Goal: Task Accomplishment & Management: Complete application form

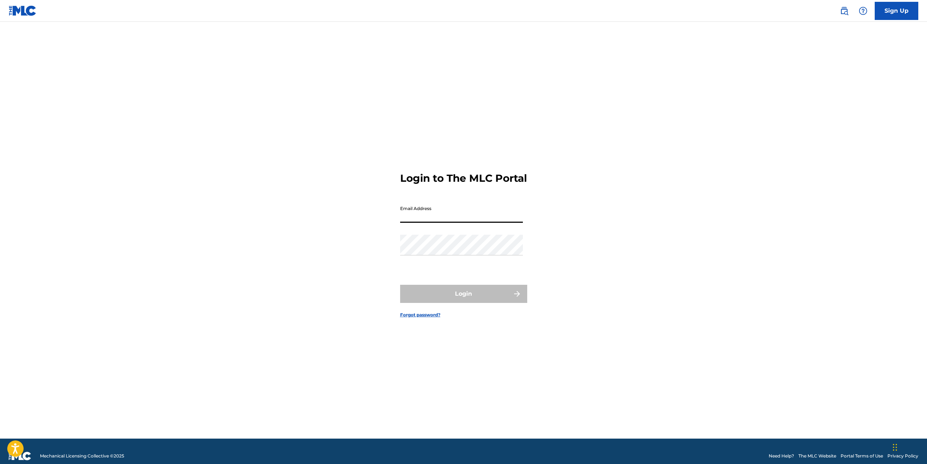
click at [411, 223] on input "Email Address" at bounding box center [461, 212] width 123 height 21
type input "[EMAIL_ADDRESS][DOMAIN_NAME]"
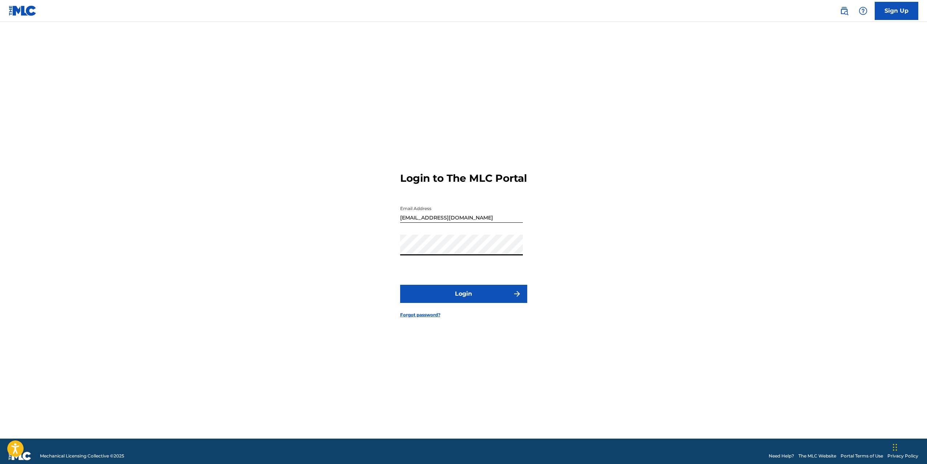
click at [455, 298] on button "Login" at bounding box center [463, 294] width 127 height 18
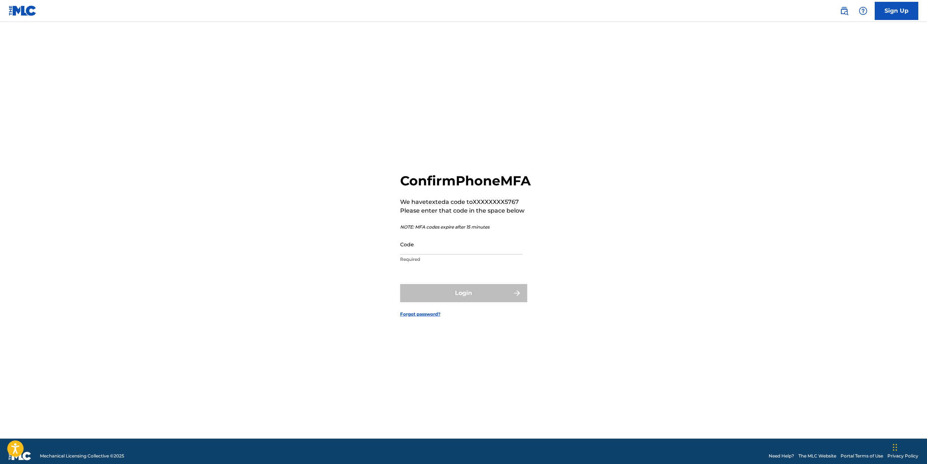
click at [441, 250] on input "Code" at bounding box center [461, 244] width 123 height 21
type input "328668"
click at [462, 298] on button "Login" at bounding box center [463, 293] width 127 height 18
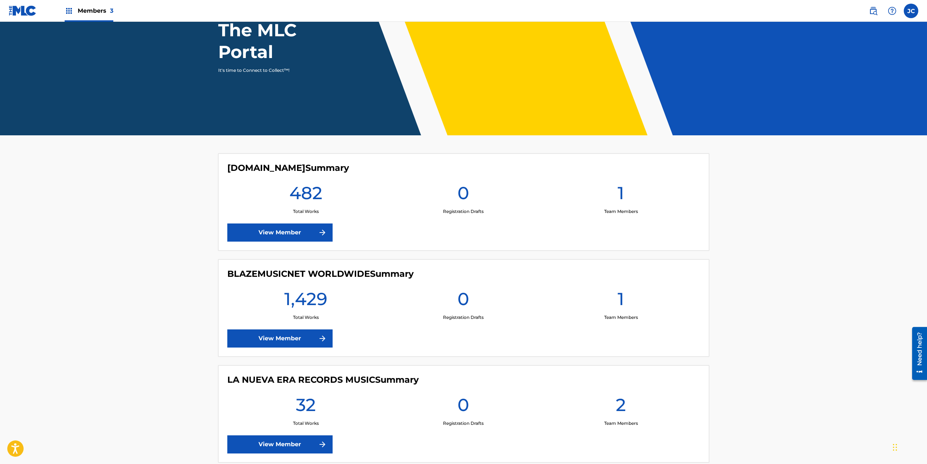
scroll to position [119, 0]
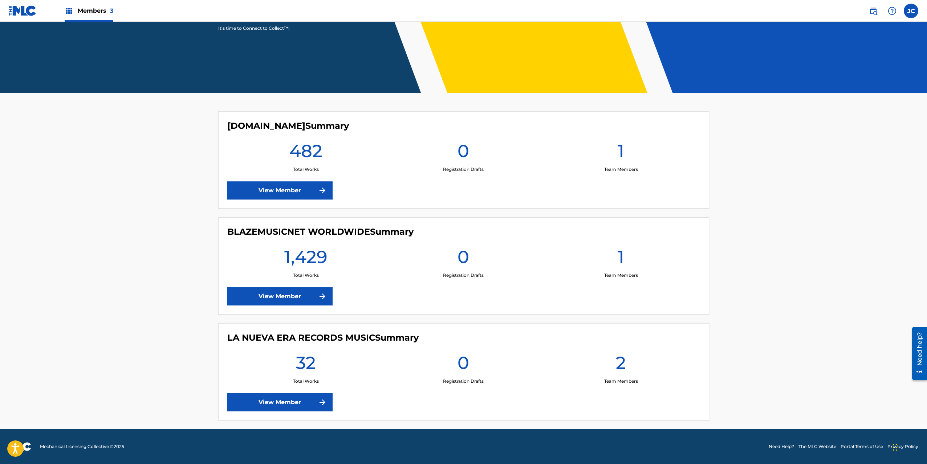
click at [301, 295] on link "View Member" at bounding box center [279, 297] width 105 height 18
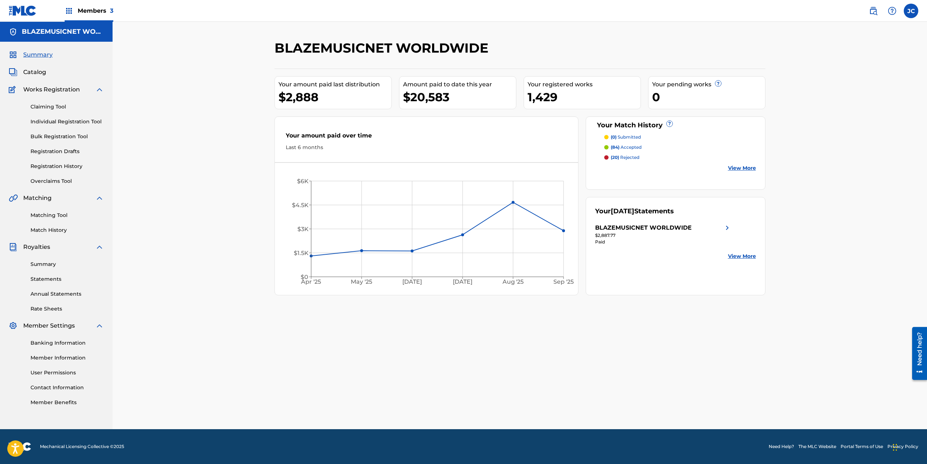
click at [40, 178] on link "Overclaims Tool" at bounding box center [67, 182] width 73 height 8
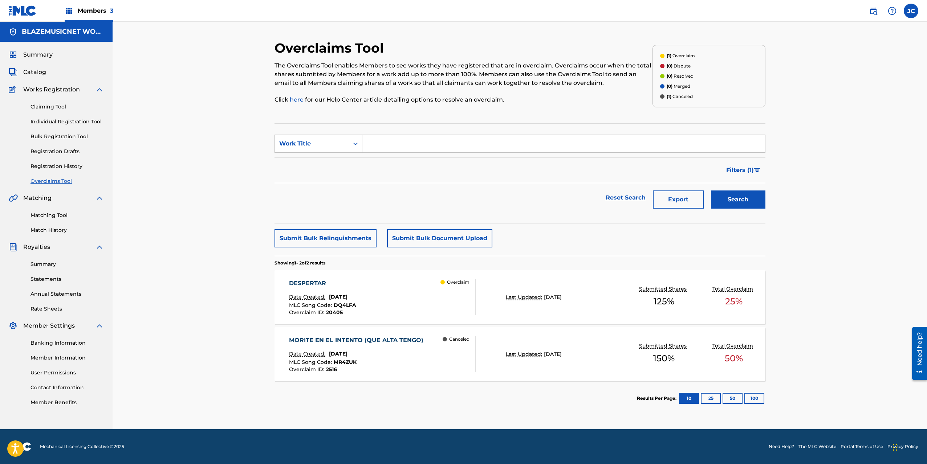
click at [43, 73] on span "Catalog" at bounding box center [34, 72] width 23 height 9
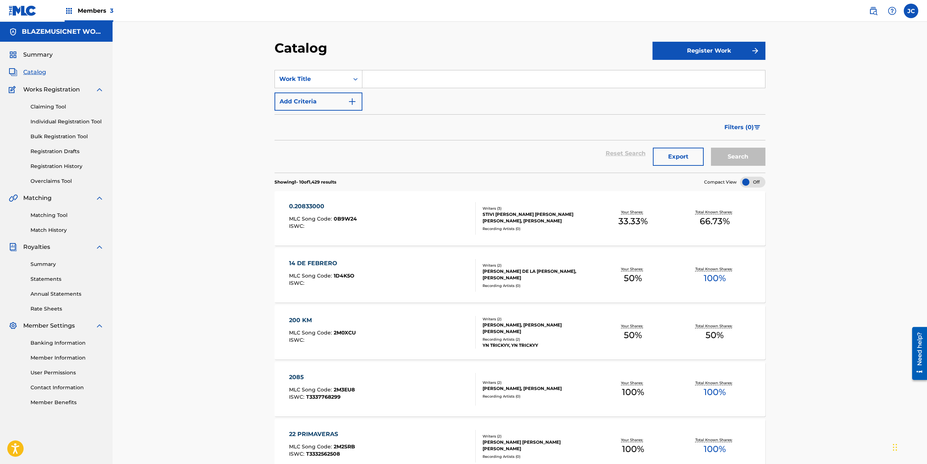
click at [390, 80] on input "Search Form" at bounding box center [563, 78] width 403 height 17
paste input "ELLA SE ARREBATA"
type input "ELLA SE ARREBATA"
click at [752, 159] on button "Search" at bounding box center [738, 157] width 54 height 18
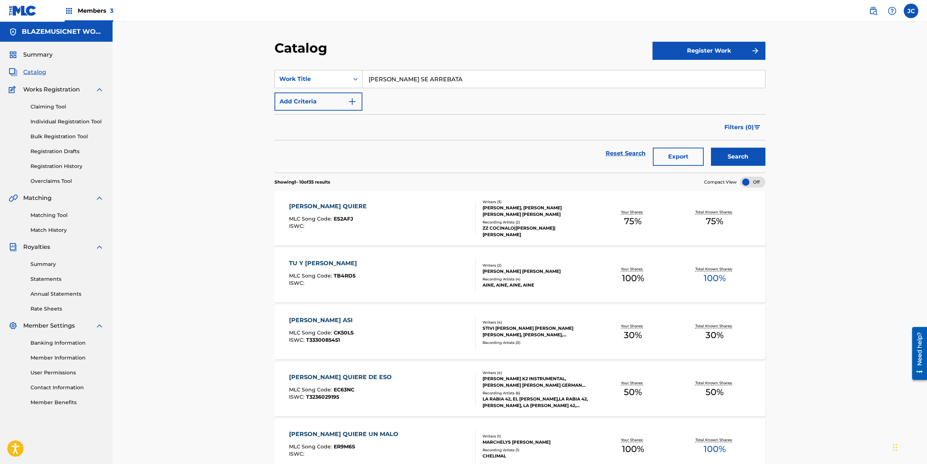
click at [65, 119] on link "Individual Registration Tool" at bounding box center [67, 122] width 73 height 8
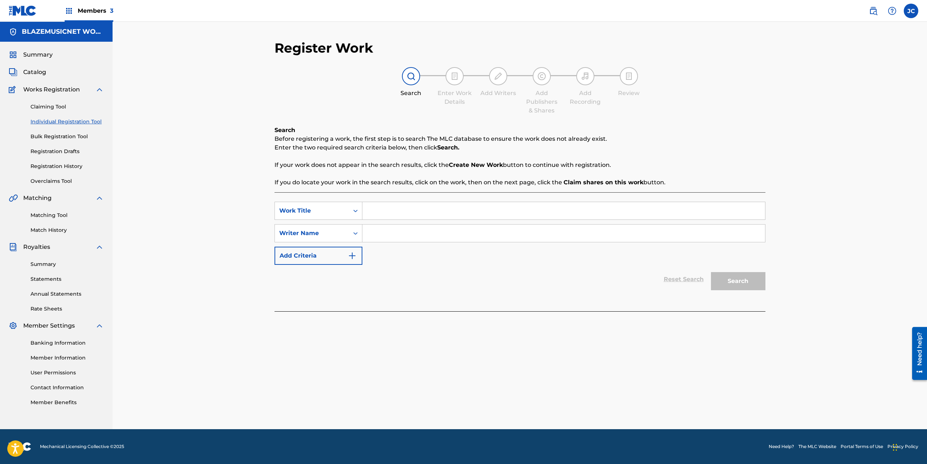
click at [384, 205] on input "Search Form" at bounding box center [563, 210] width 403 height 17
paste input "ELLA SE ARREBATA"
type input "ELLA SE ARREBATA"
click at [397, 234] on input "Search Form" at bounding box center [563, 233] width 403 height 17
type input "LUIS ALFREDO PANIAGUA POURIE"
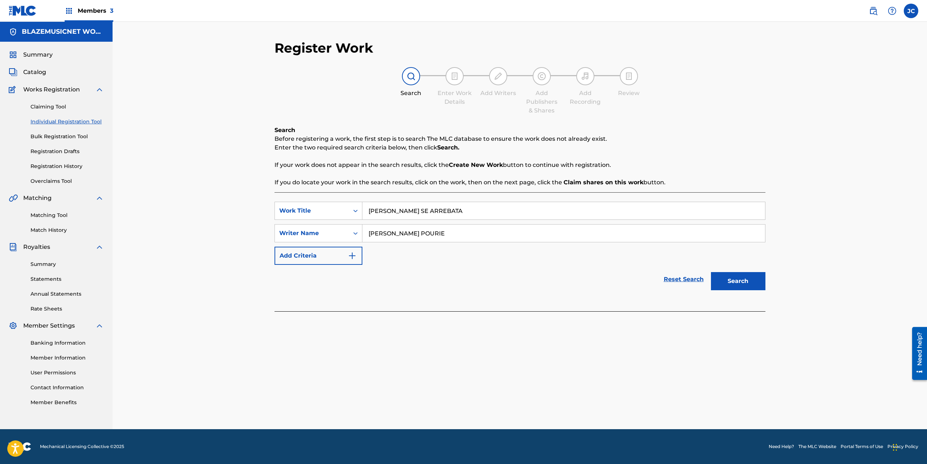
click at [711, 272] on button "Search" at bounding box center [738, 281] width 54 height 18
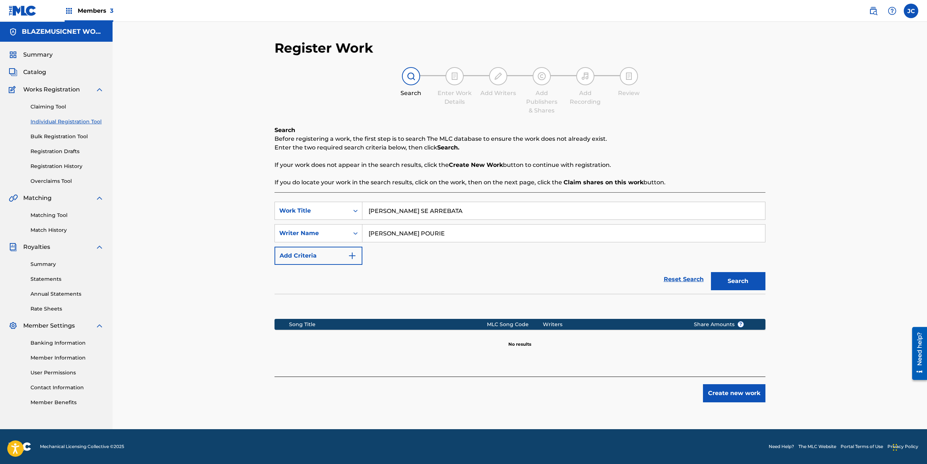
click at [396, 234] on input "LUIS ALFREDO PANIAGUA POURIE" at bounding box center [563, 233] width 403 height 17
click at [766, 286] on div "Register Work Search Enter Work Details Add Writers Add Publishers & Shares Add…" at bounding box center [520, 235] width 508 height 390
click at [758, 284] on button "Search" at bounding box center [738, 281] width 54 height 18
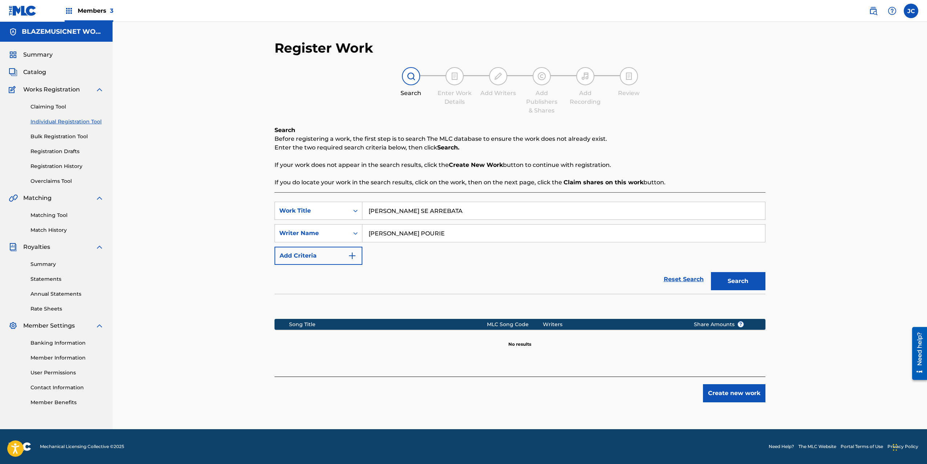
click at [735, 396] on button "Create new work" at bounding box center [734, 394] width 62 height 18
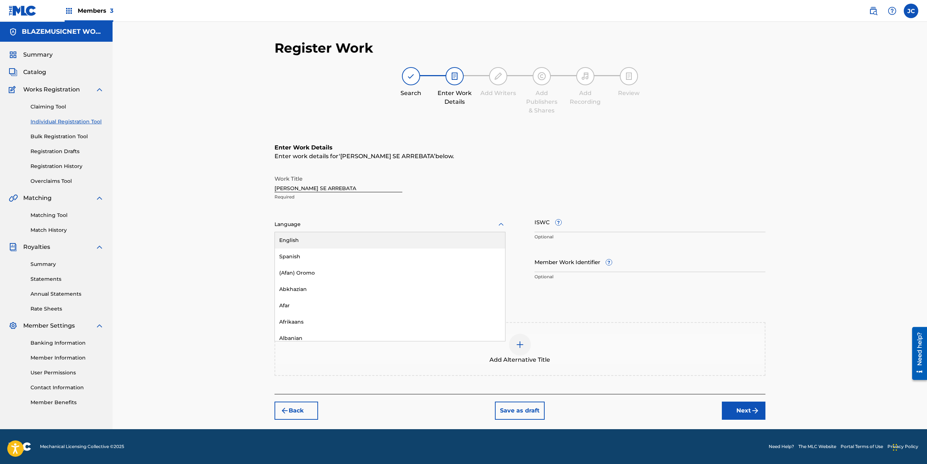
click at [344, 228] on div at bounding box center [390, 224] width 231 height 9
click at [287, 261] on div "Spanish" at bounding box center [390, 257] width 230 height 16
click at [291, 262] on input "Duration" at bounding box center [390, 262] width 231 height 21
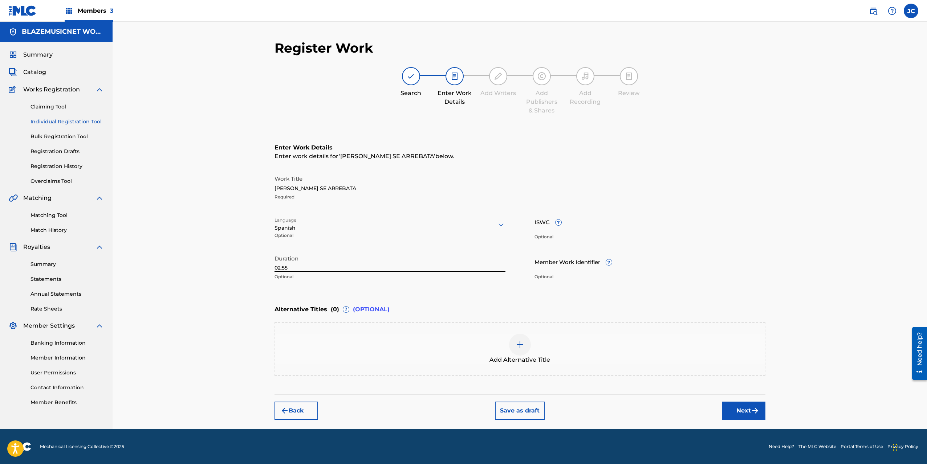
type input "02:55"
click at [229, 245] on div "Register Work Search Enter Work Details Add Writers Add Publishers & Shares Add…" at bounding box center [520, 226] width 814 height 408
click at [741, 407] on button "Next" at bounding box center [744, 411] width 44 height 18
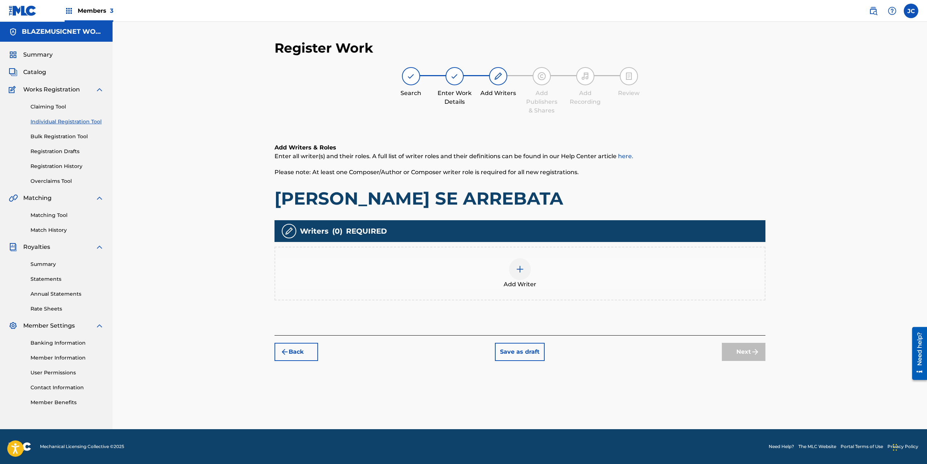
click at [499, 269] on div "Add Writer" at bounding box center [519, 274] width 489 height 31
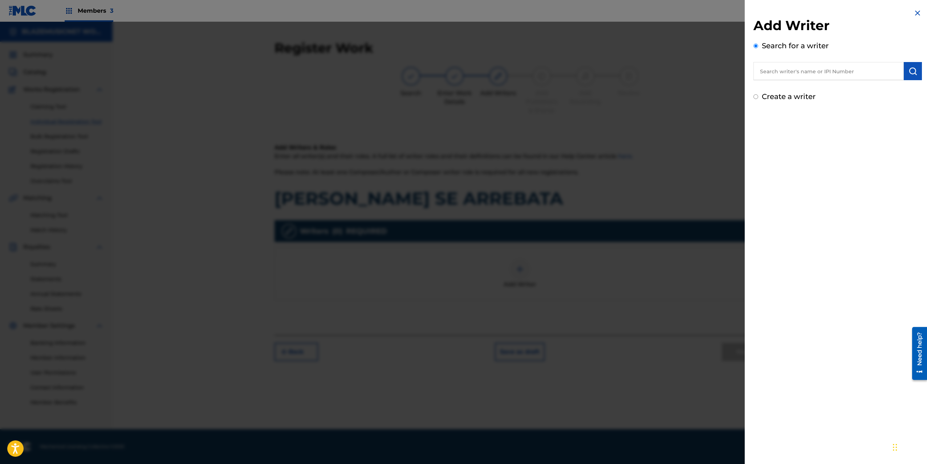
click at [777, 69] on input "text" at bounding box center [828, 71] width 150 height 18
paste input "LUIS ALFREDO PANIAGUA POURIE"
type input "LUIS ALFREDO PANIAGUA POURIE"
click at [910, 73] on img "submit" at bounding box center [913, 71] width 9 height 9
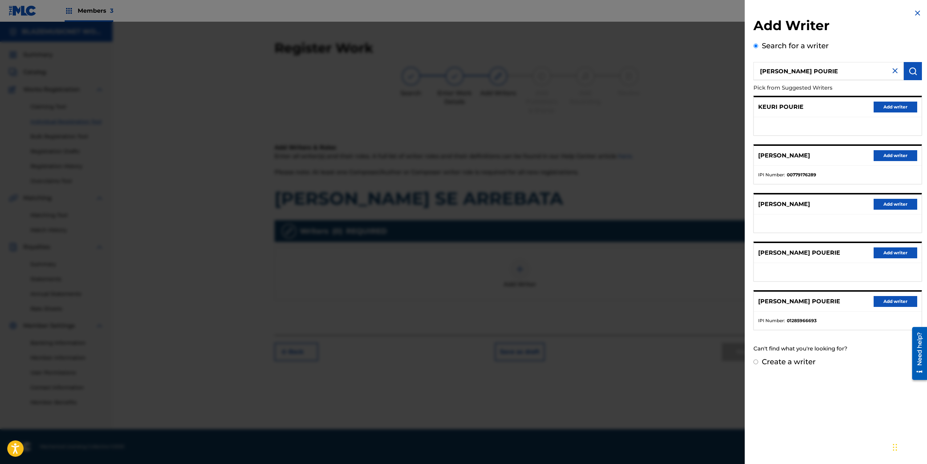
click at [887, 301] on button "Add writer" at bounding box center [896, 301] width 44 height 11
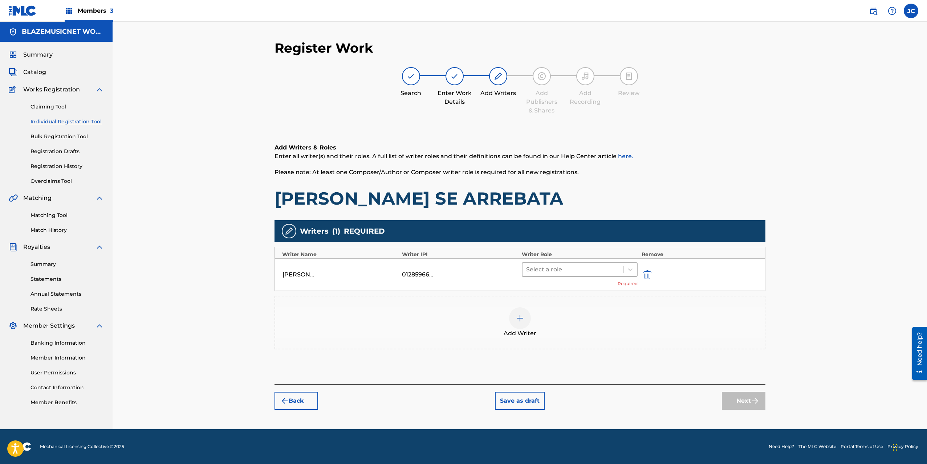
click at [556, 273] on div at bounding box center [573, 270] width 94 height 10
click at [556, 292] on div "Composer/Author" at bounding box center [580, 288] width 116 height 15
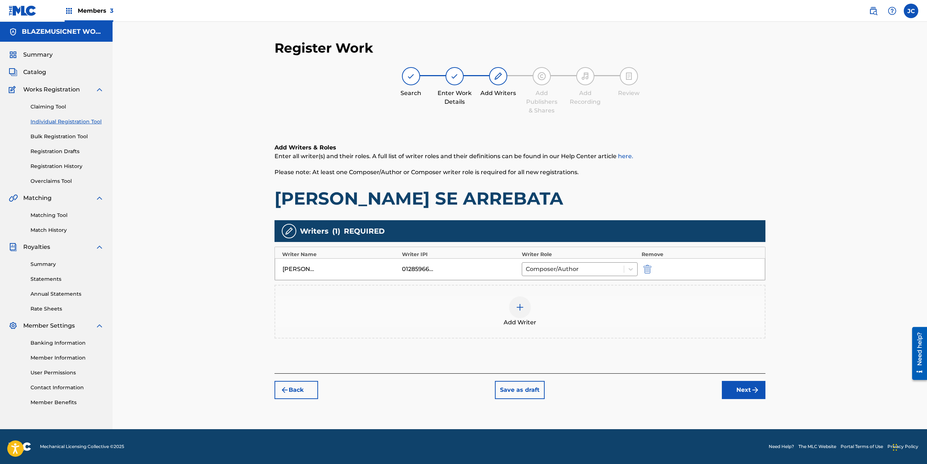
click at [513, 309] on div at bounding box center [520, 308] width 22 height 22
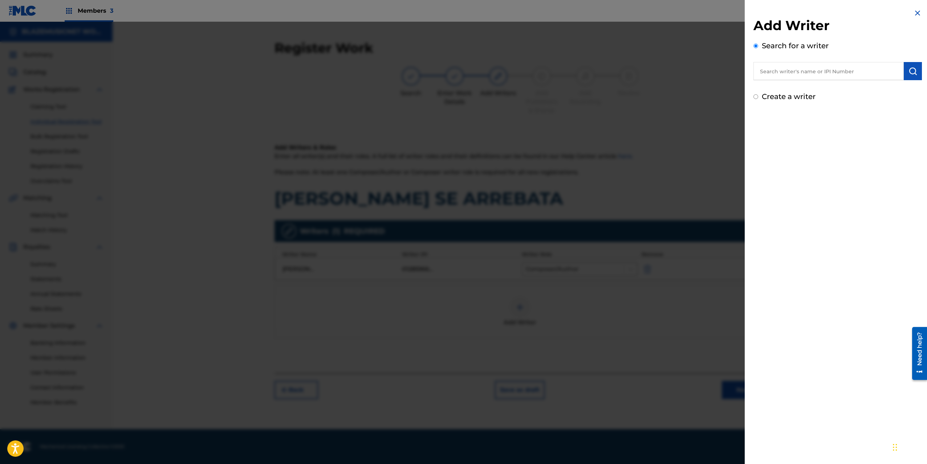
click at [794, 73] on input "text" at bounding box center [828, 71] width 150 height 18
type input "00394016167"
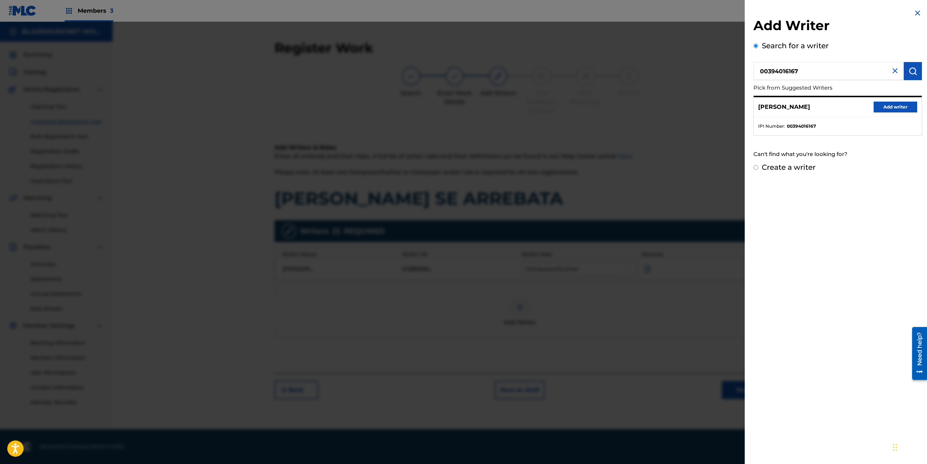
click at [886, 107] on button "Add writer" at bounding box center [896, 107] width 44 height 11
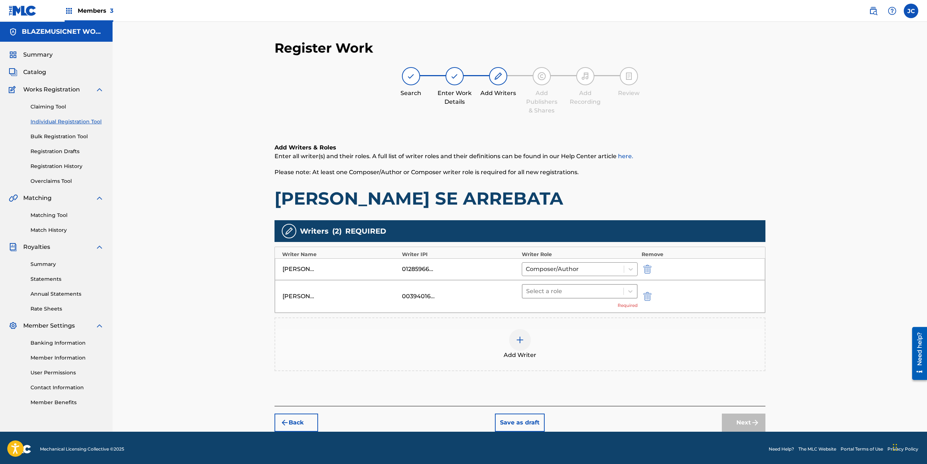
click at [554, 292] on div at bounding box center [573, 291] width 94 height 10
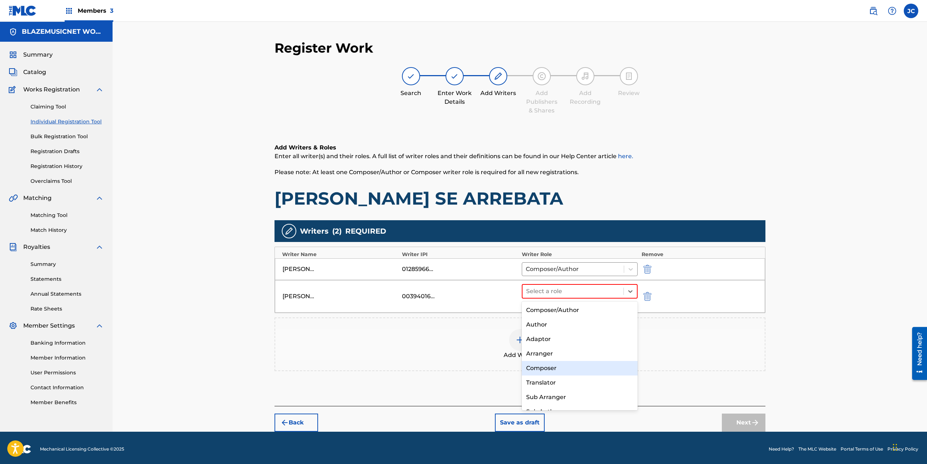
click at [556, 369] on div "Composer" at bounding box center [580, 368] width 116 height 15
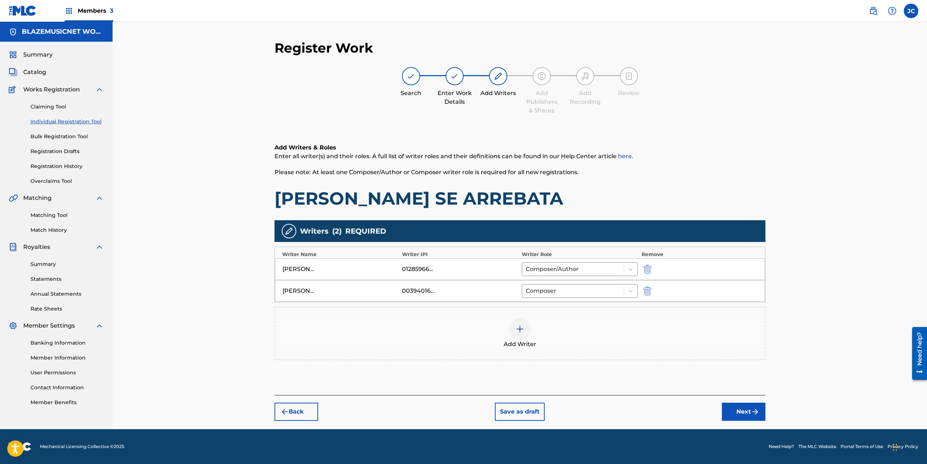
click at [792, 301] on div "Register Work Search Enter Work Details Add Writers Add Publishers & Shares Add…" at bounding box center [520, 226] width 814 height 408
click at [734, 413] on button "Next" at bounding box center [744, 412] width 44 height 18
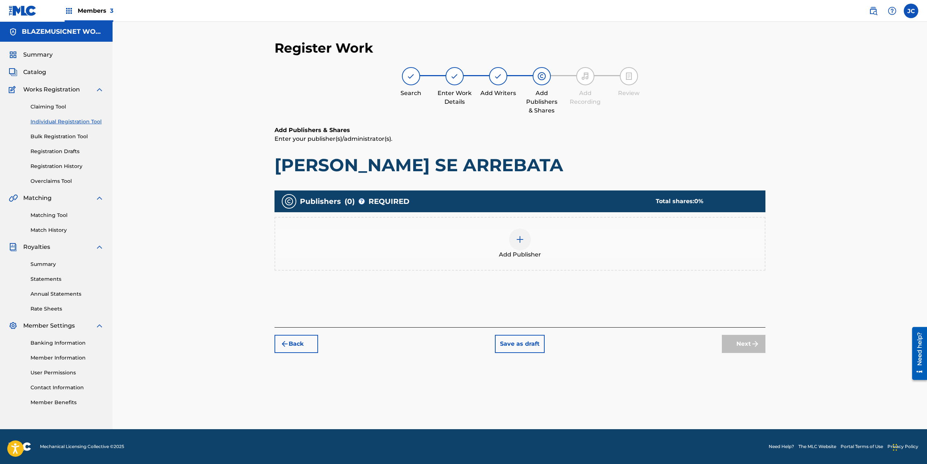
click at [532, 249] on div "Add Publisher" at bounding box center [519, 244] width 489 height 31
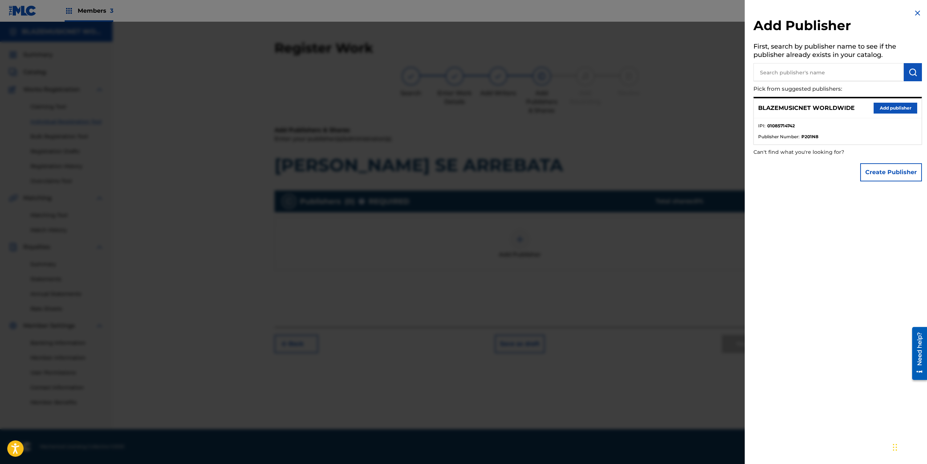
click at [893, 110] on button "Add publisher" at bounding box center [896, 108] width 44 height 11
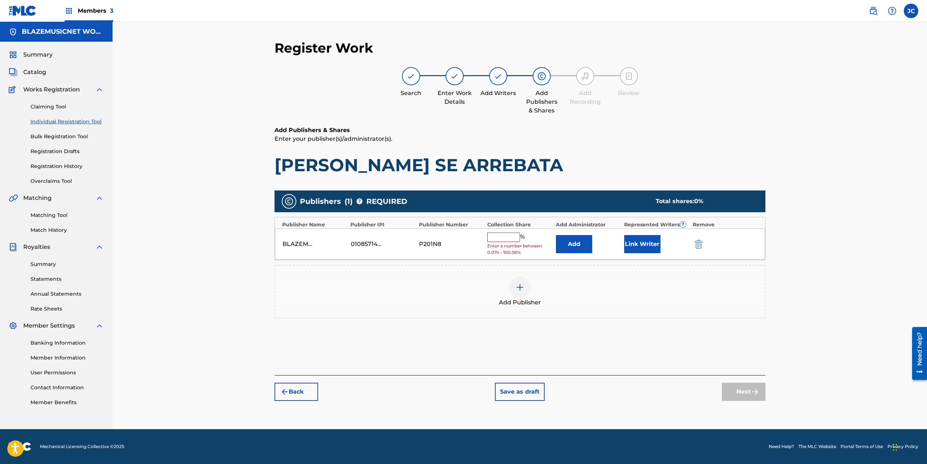
click at [499, 237] on input "text" at bounding box center [503, 237] width 33 height 9
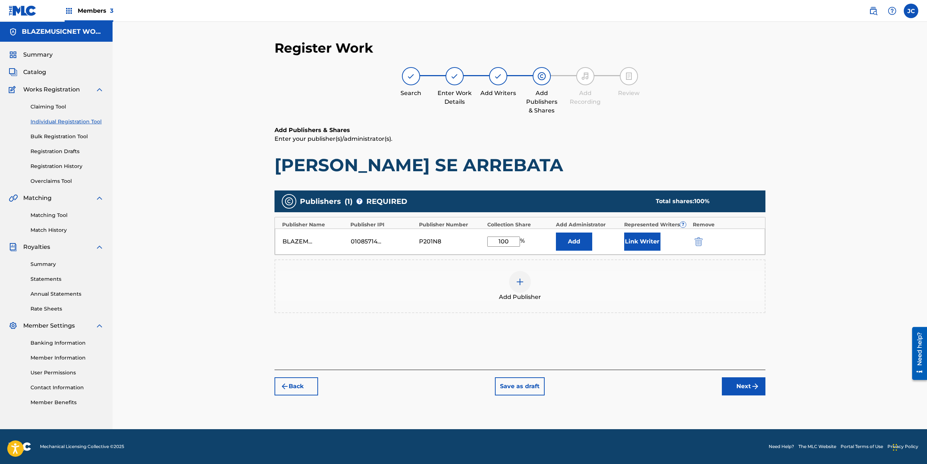
type input "100"
click at [638, 239] on button "Link Writer" at bounding box center [642, 242] width 36 height 18
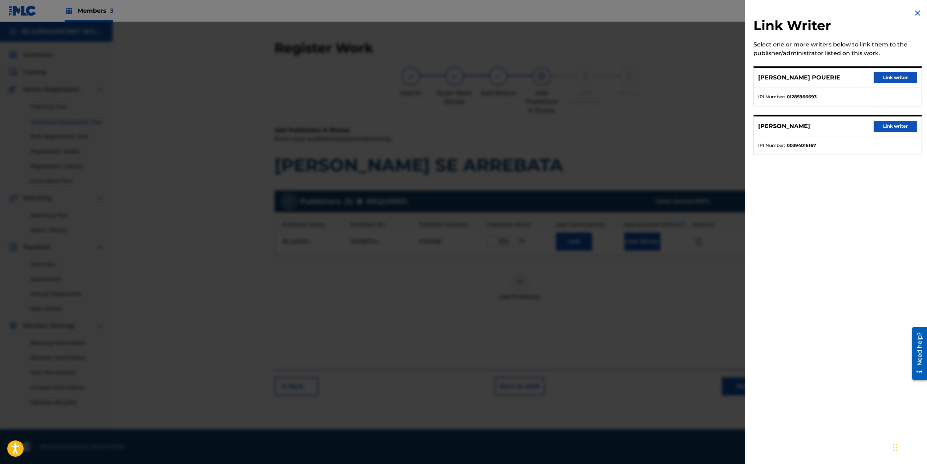
click at [892, 77] on button "Link writer" at bounding box center [896, 77] width 44 height 11
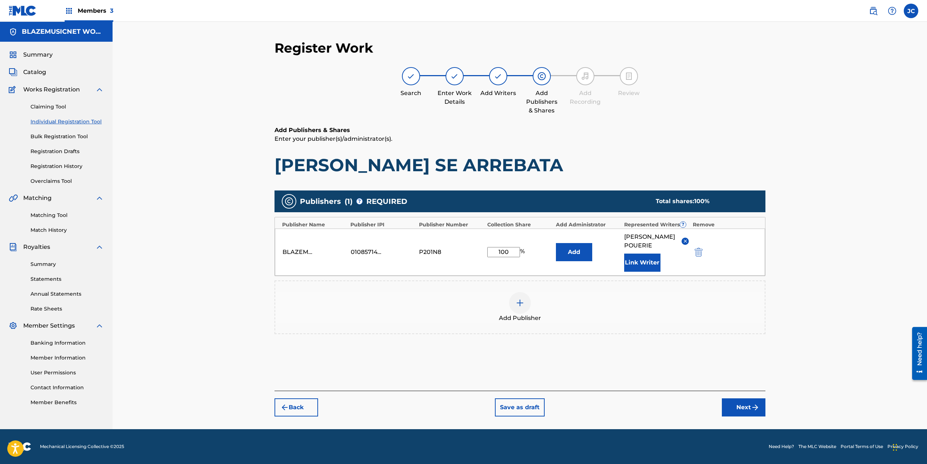
click at [644, 270] on button "Link Writer" at bounding box center [642, 263] width 36 height 18
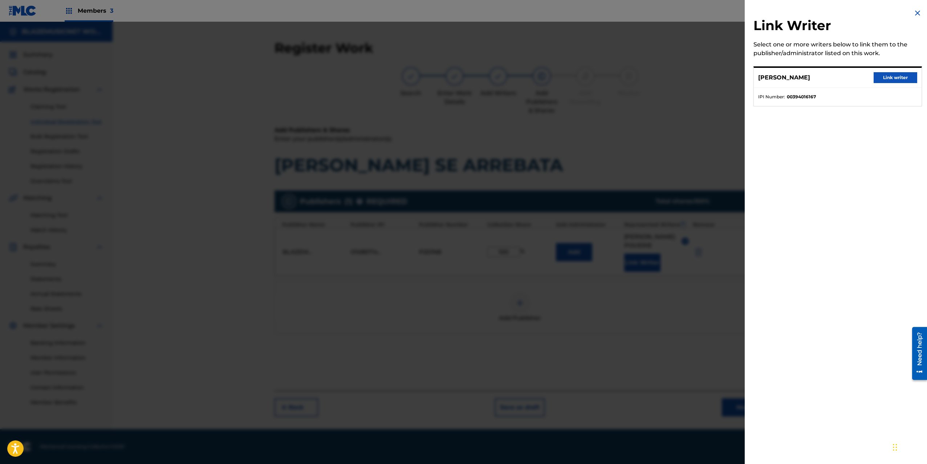
click at [905, 76] on button "Link writer" at bounding box center [896, 77] width 44 height 11
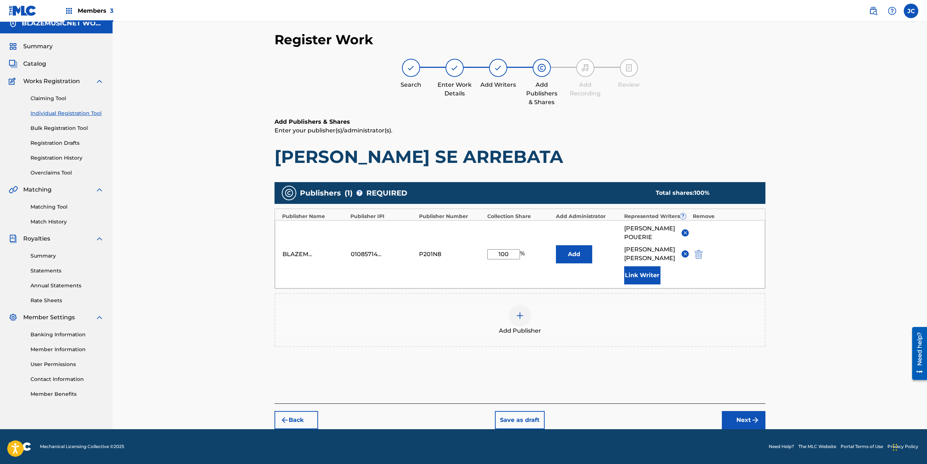
scroll to position [26, 0]
click at [746, 419] on button "Next" at bounding box center [744, 420] width 44 height 18
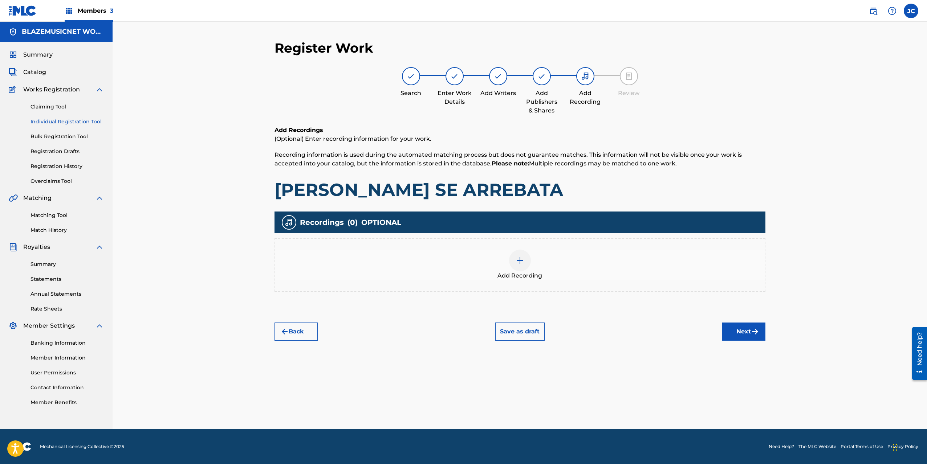
click at [533, 265] on div "Add Recording" at bounding box center [519, 265] width 489 height 31
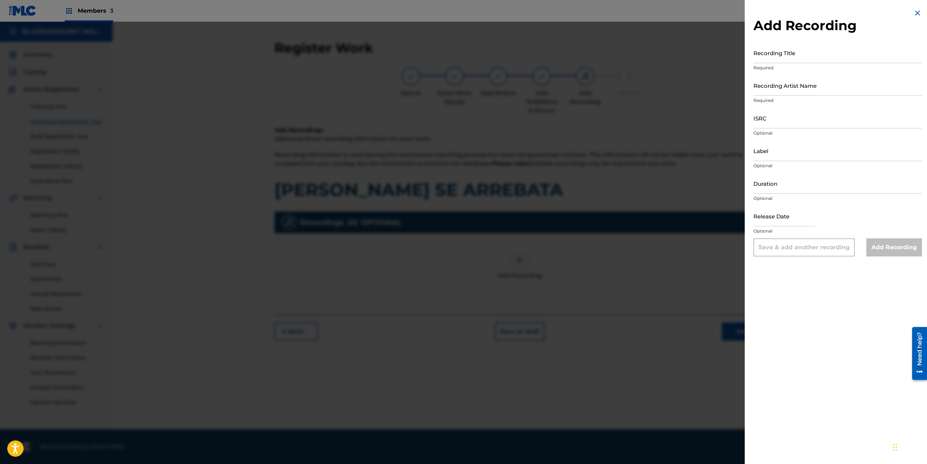
click at [780, 51] on input "Recording Title" at bounding box center [837, 52] width 168 height 21
type input "ELLA SE ARREBATA"
click at [780, 87] on input "Recording Artist Name" at bounding box center [837, 85] width 168 height 21
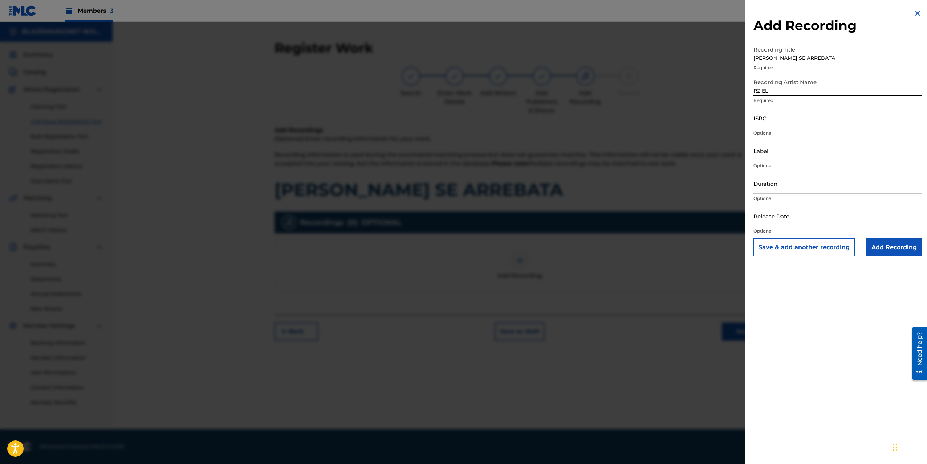
type input "RZ EL DE LA R"
click at [768, 121] on input "ISRC" at bounding box center [837, 118] width 168 height 21
paste input "QZS7J2556576"
type input "QZS7J2556576"
click at [769, 153] on input "Label" at bounding box center [837, 151] width 168 height 21
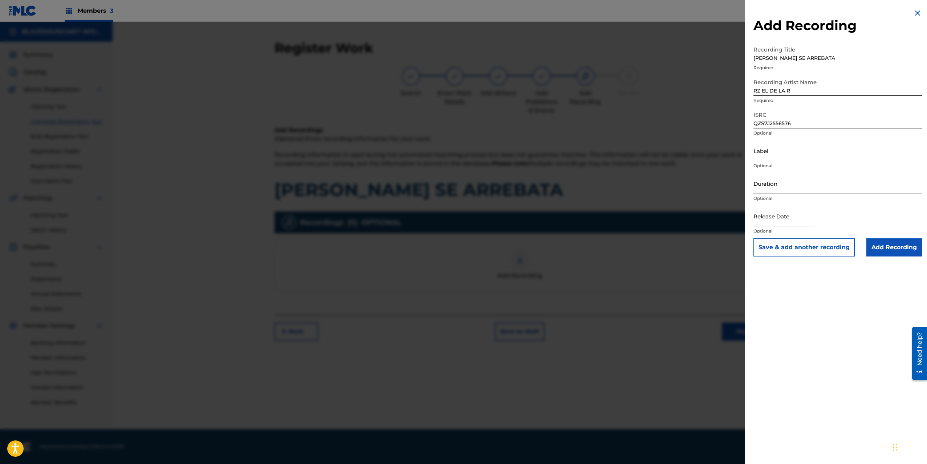
click at [777, 151] on input "Label" at bounding box center [837, 151] width 168 height 21
type input "EL CUARTEL MUSIC"
click at [776, 182] on input "Duration" at bounding box center [837, 183] width 168 height 21
type input "02:55"
click at [785, 219] on input "text" at bounding box center [784, 216] width 62 height 21
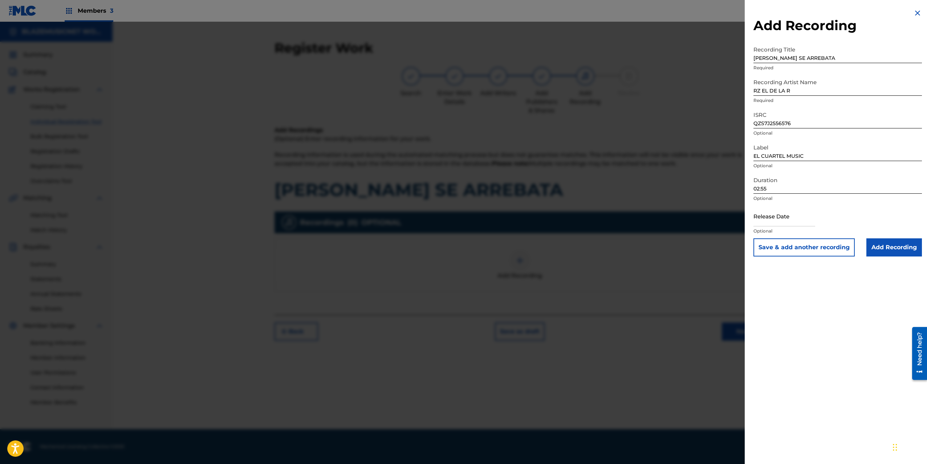
select select "8"
select select "2025"
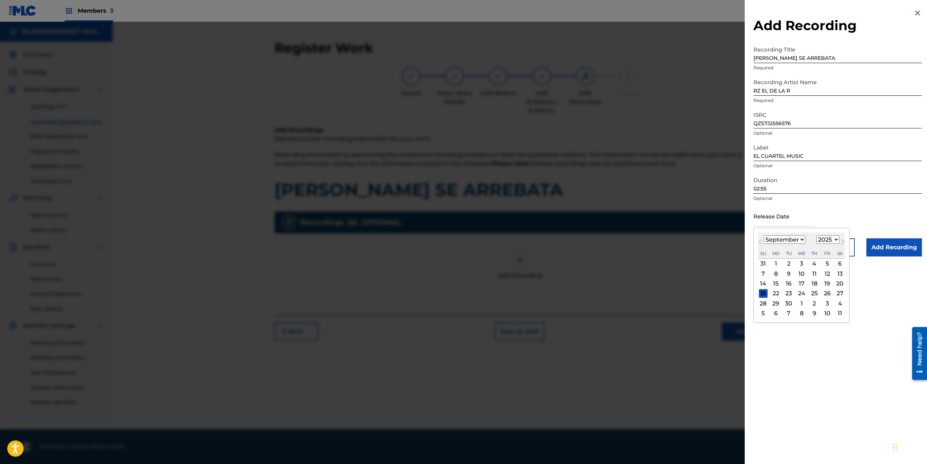
click at [768, 240] on select "January February March April May June July August September October November De…" at bounding box center [785, 240] width 42 height 8
select select "6"
click at [764, 236] on select "January February March April May June July August September October November De…" at bounding box center [785, 240] width 42 height 8
click at [802, 300] on div "30" at bounding box center [801, 303] width 9 height 9
type input "July 30 2025"
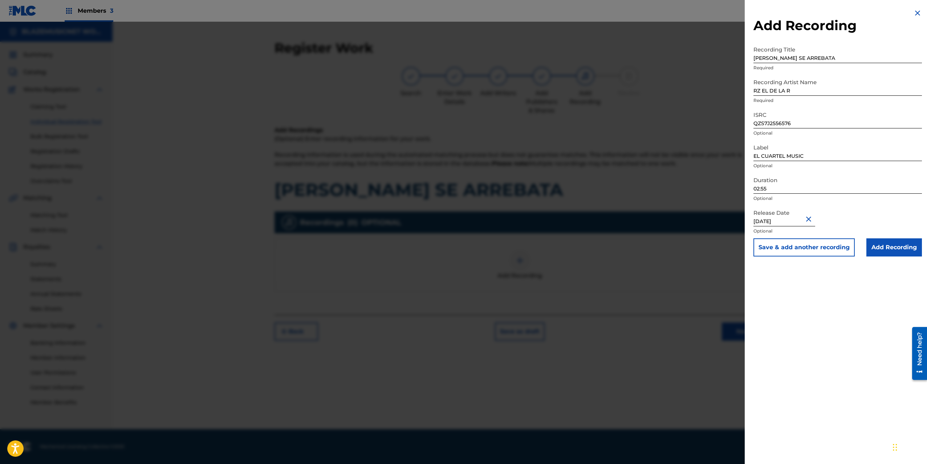
click at [891, 253] on input "Add Recording" at bounding box center [894, 248] width 56 height 18
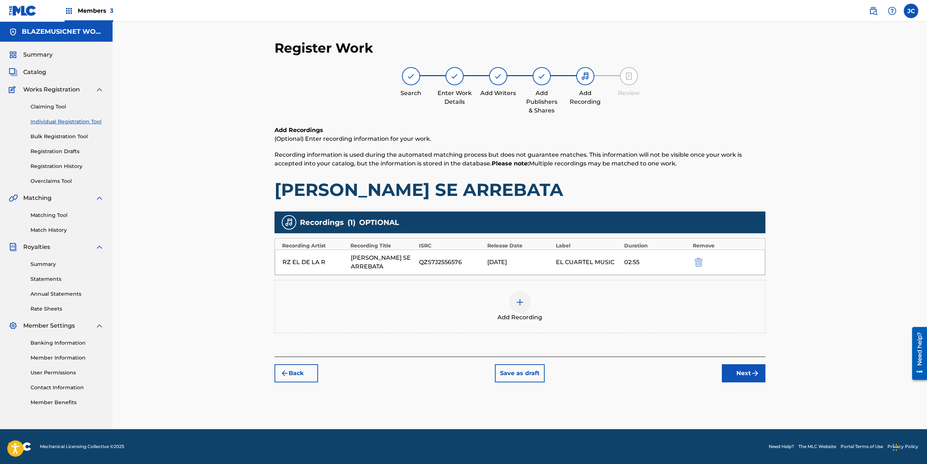
click at [751, 369] on img "submit" at bounding box center [755, 373] width 9 height 9
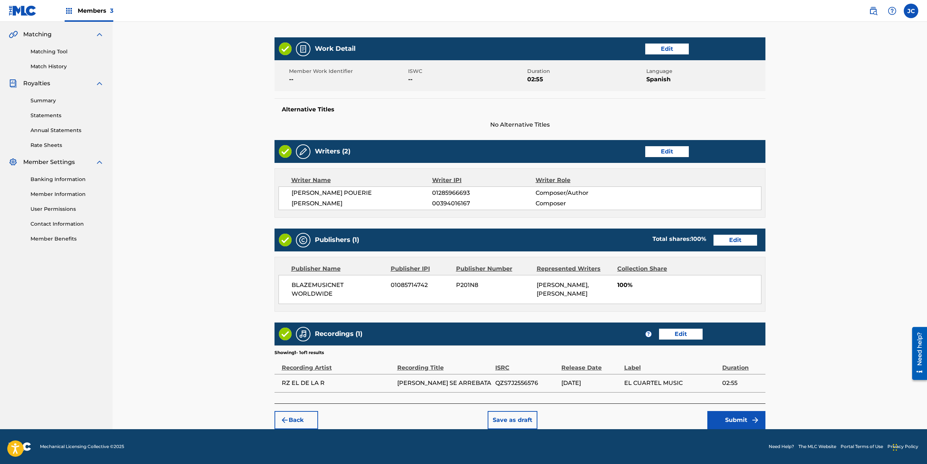
scroll to position [181, 0]
click at [736, 417] on button "Submit" at bounding box center [736, 420] width 58 height 18
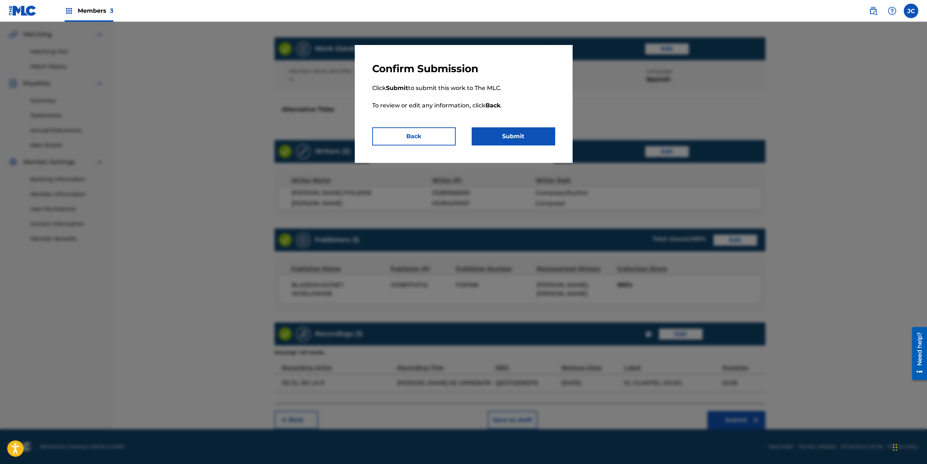
click at [524, 142] on button "Submit" at bounding box center [514, 136] width 84 height 18
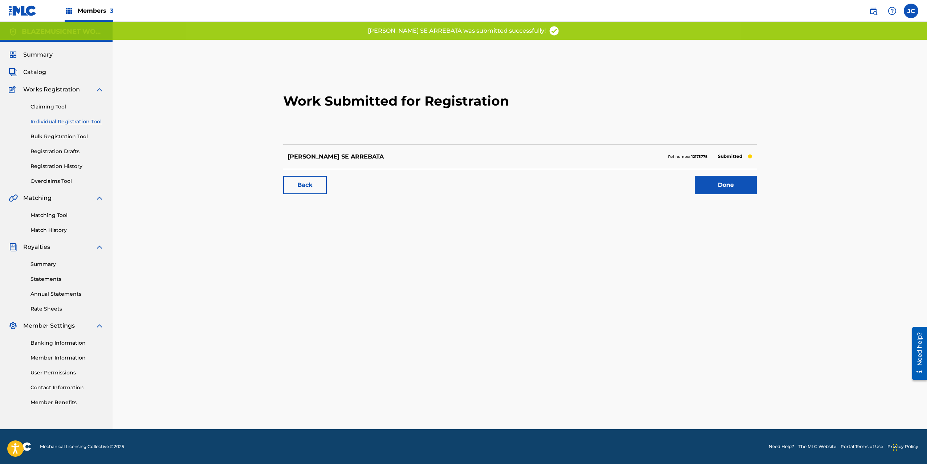
click at [736, 184] on link "Done" at bounding box center [726, 185] width 62 height 18
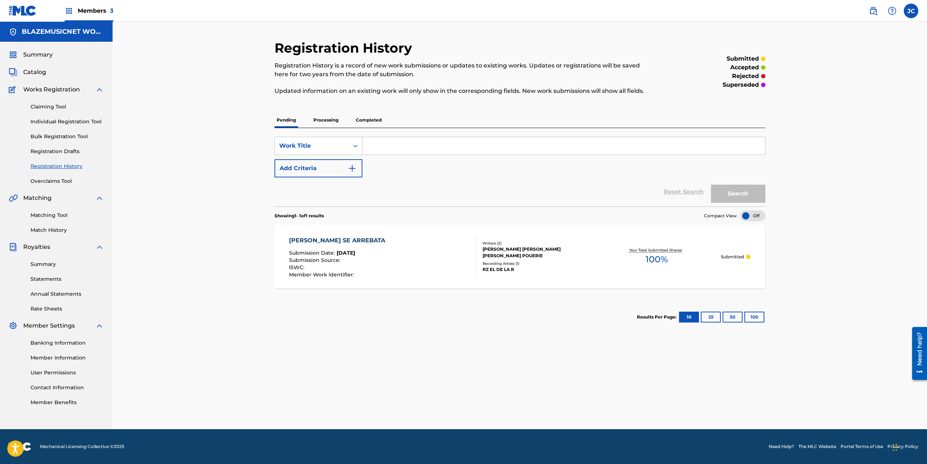
click at [186, 211] on div "Registration History Registration History is a record of new work submissions o…" at bounding box center [520, 226] width 814 height 408
